Goal: Task Accomplishment & Management: Use online tool/utility

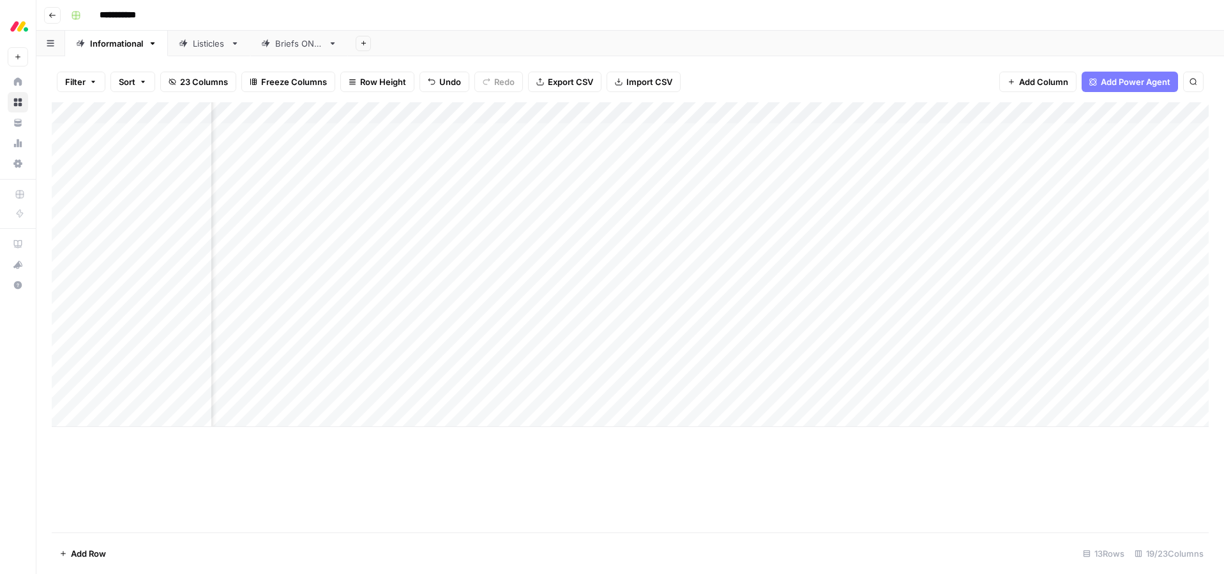
scroll to position [0, 659]
click at [770, 395] on div "Add Column" at bounding box center [630, 264] width 1157 height 324
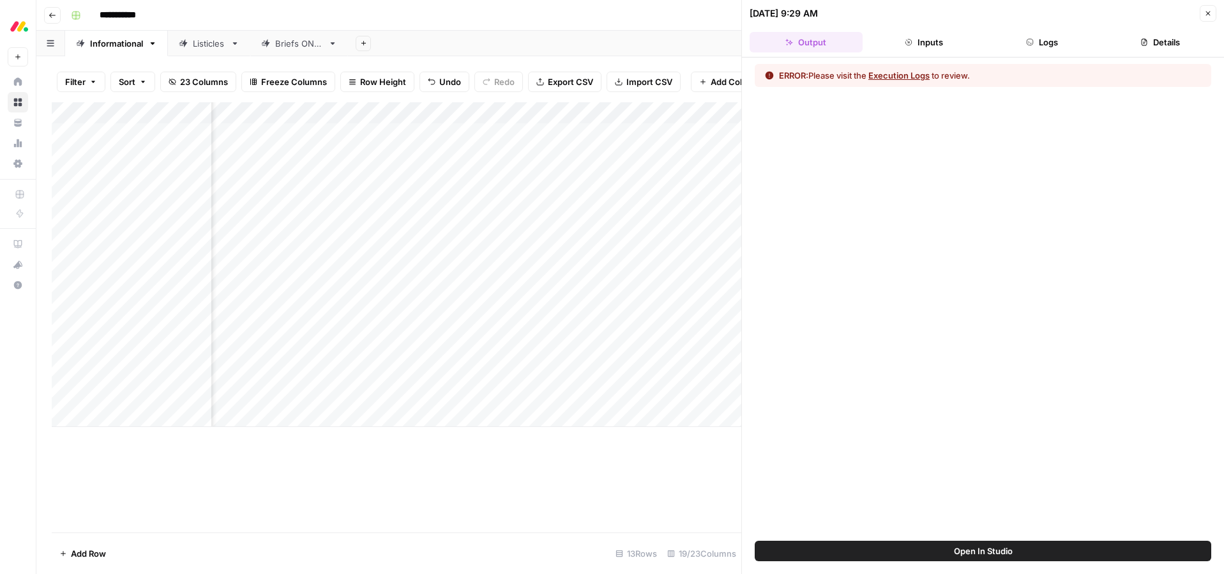
click at [916, 74] on button "Execution Logs" at bounding box center [899, 75] width 61 height 13
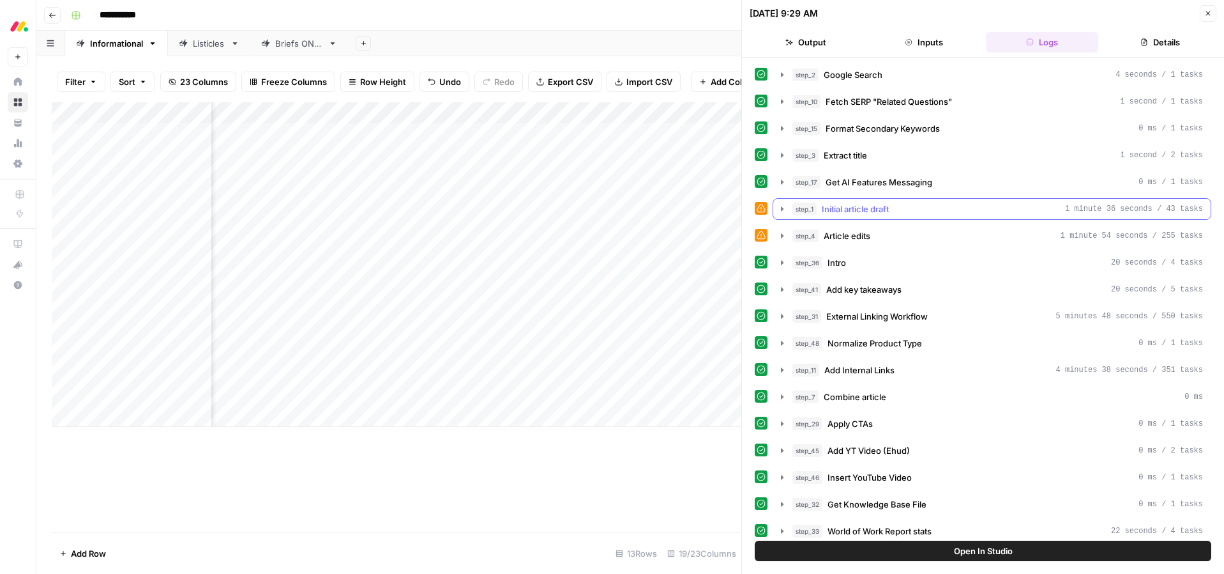
click at [837, 209] on span "Initial article draft" at bounding box center [855, 208] width 67 height 13
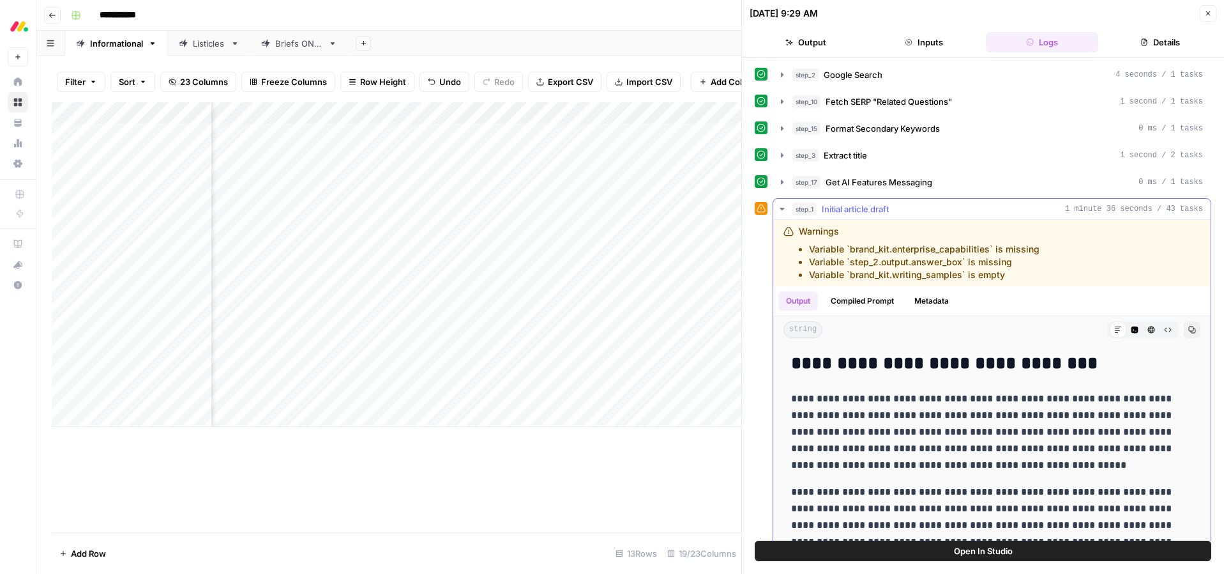
click at [837, 209] on span "Initial article draft" at bounding box center [855, 208] width 67 height 13
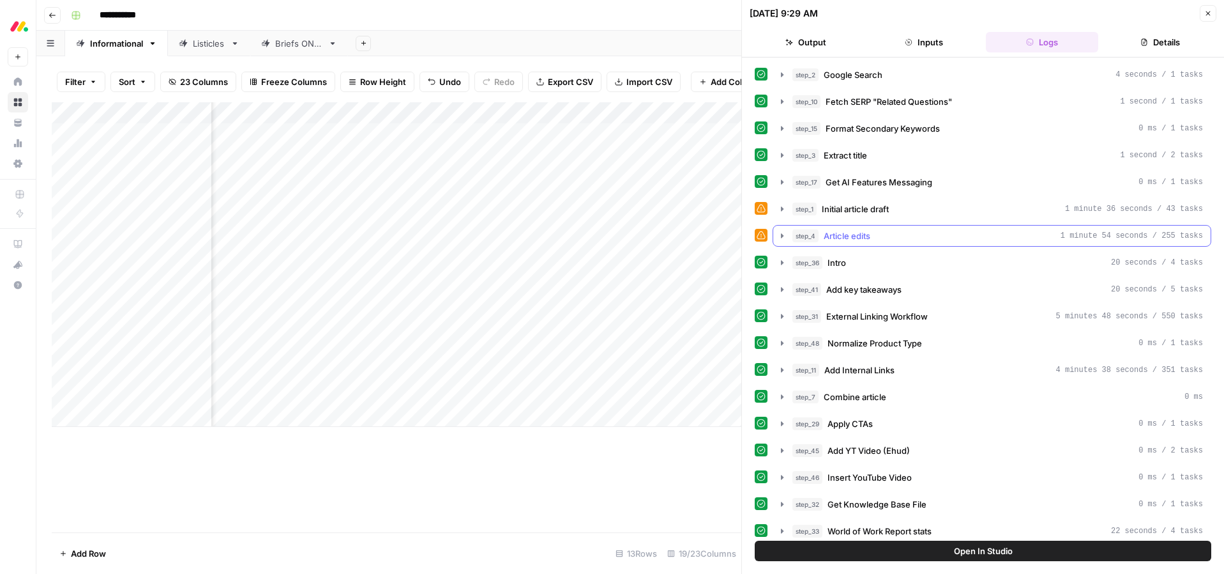
click at [840, 238] on span "Article edits" at bounding box center [847, 235] width 47 height 13
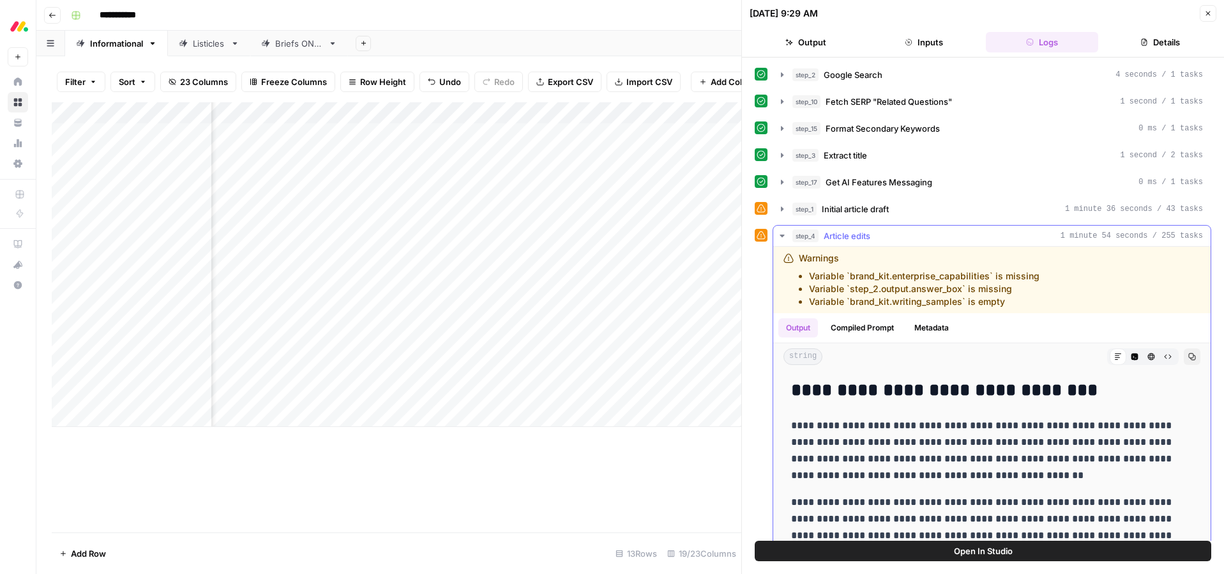
click at [839, 235] on span "Article edits" at bounding box center [847, 235] width 47 height 13
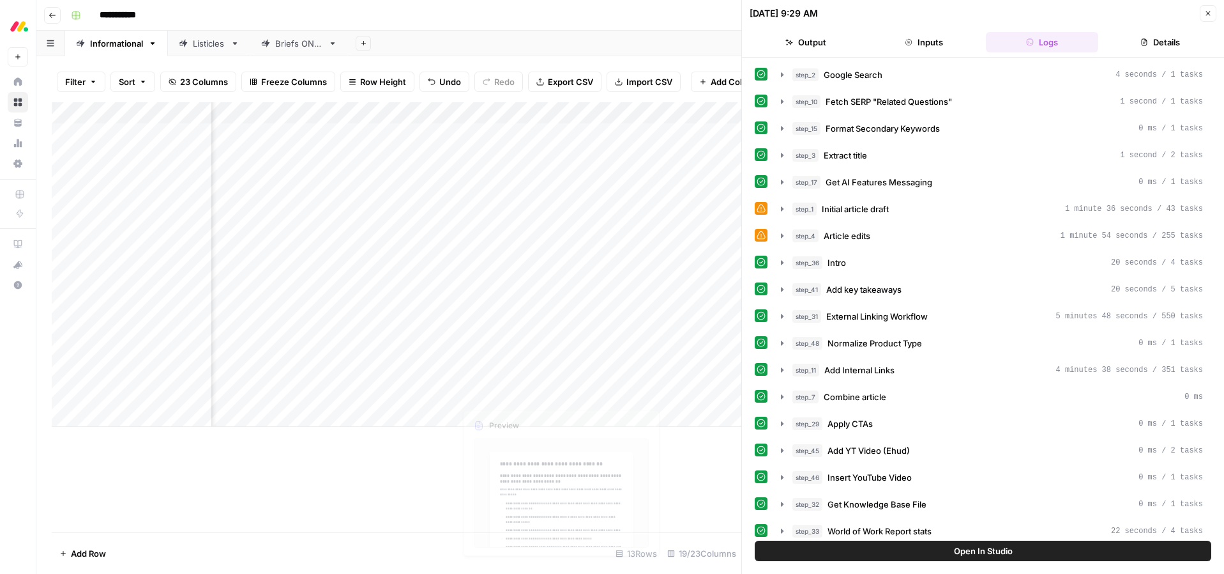
click at [527, 429] on div "Add Column" at bounding box center [397, 317] width 690 height 430
